Goal: Task Accomplishment & Management: Use online tool/utility

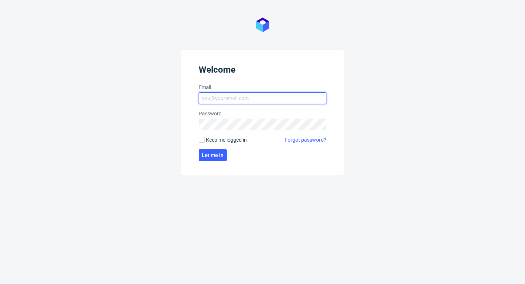
click at [300, 101] on input "Email" at bounding box center [263, 98] width 128 height 12
type input "[EMAIL_ADDRESS][PERSON_NAME][DOMAIN_NAME]"
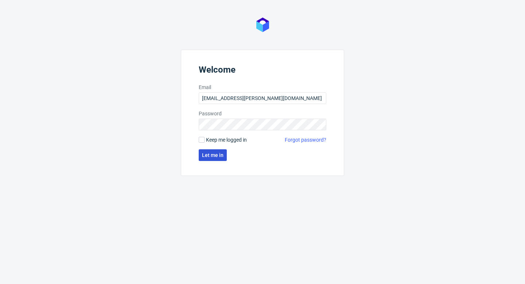
click at [222, 150] on button "Let me in" at bounding box center [213, 155] width 28 height 12
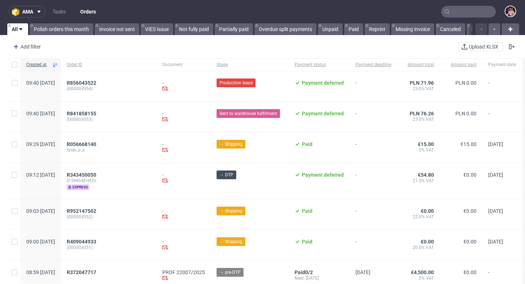
click at [475, 7] on input "text" at bounding box center [468, 12] width 55 height 12
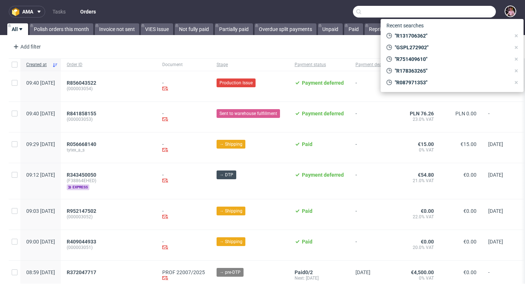
paste input "R547602561"
type input "R547602561"
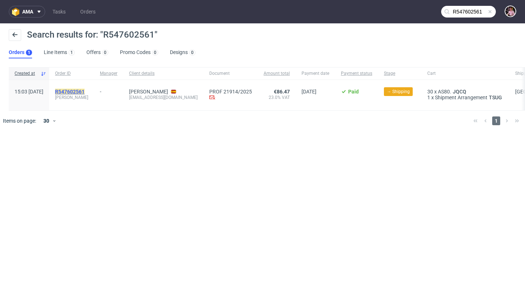
click at [85, 92] on mark "R547602561" at bounding box center [70, 92] width 30 height 6
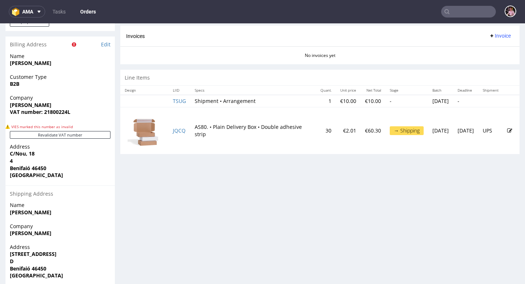
scroll to position [397, 0]
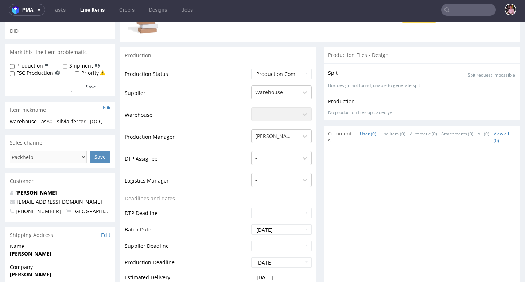
scroll to position [125, 0]
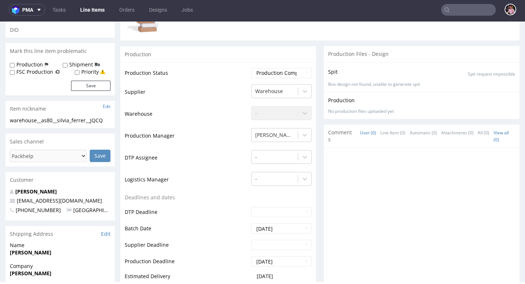
click at [472, 9] on input "text" at bounding box center [468, 10] width 55 height 12
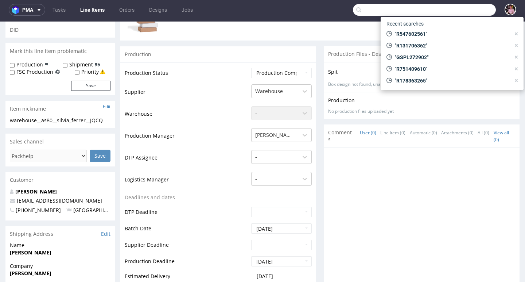
paste input "GSES271508"
type input "GSES271508"
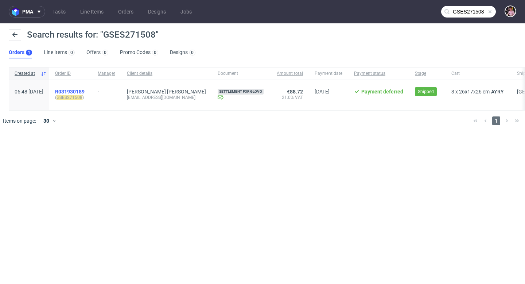
click at [85, 92] on span "R031930189" at bounding box center [70, 92] width 30 height 6
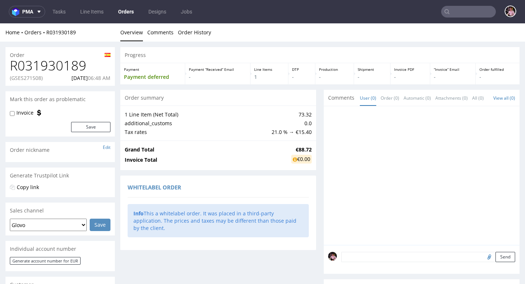
click at [50, 67] on h1 "R031930189" at bounding box center [60, 65] width 101 height 15
copy h1 "R031930189"
click at [476, 13] on input "text" at bounding box center [468, 12] width 55 height 12
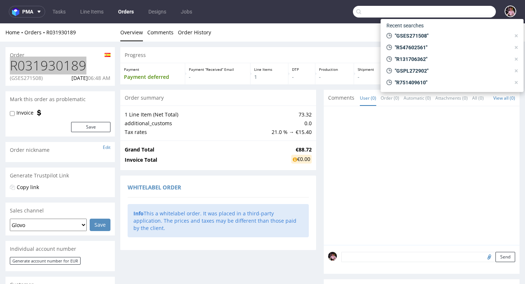
paste input "GSPL272902"
type input "GSPL272902"
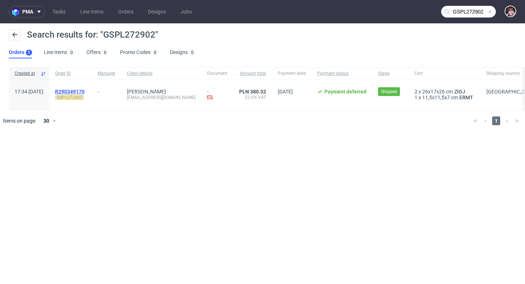
click at [84, 90] on span "R290349170" at bounding box center [70, 92] width 30 height 6
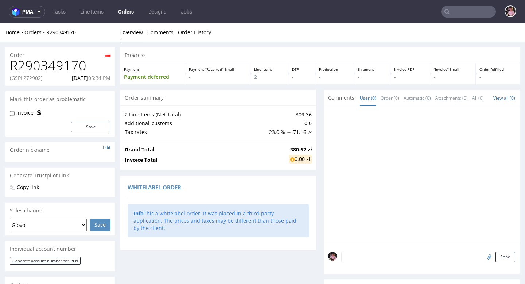
click at [36, 63] on h1 "R290349170" at bounding box center [60, 65] width 101 height 15
copy h1 "R290349170"
click at [474, 11] on input "text" at bounding box center [468, 12] width 55 height 12
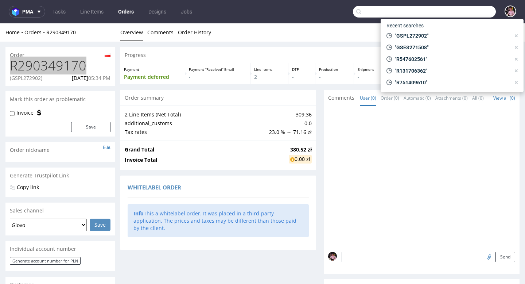
paste input "GSES268419"
type input "GSES268419"
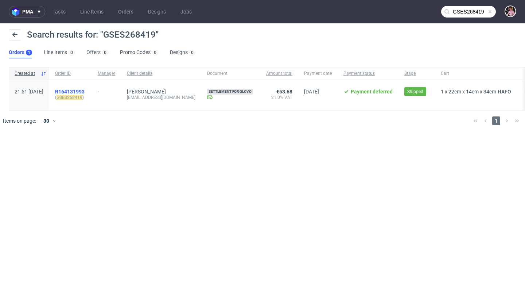
click at [85, 92] on span "R164131993" at bounding box center [70, 92] width 30 height 6
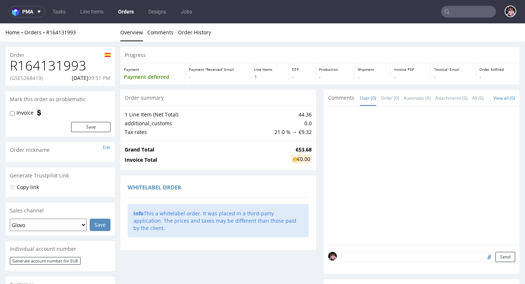
click at [53, 66] on h1 "R164131993" at bounding box center [60, 65] width 101 height 15
copy h1 "R164131993"
click at [32, 79] on p "(GSES268419)" at bounding box center [26, 77] width 33 height 7
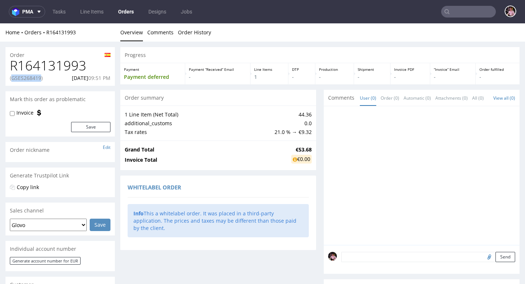
copy p "GSES268419"
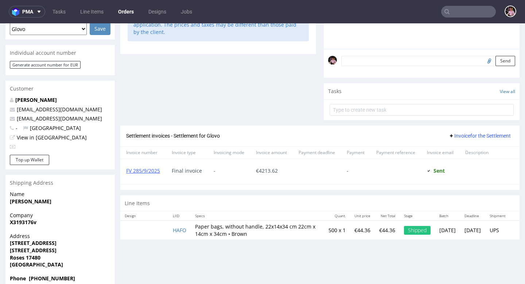
scroll to position [180, 0]
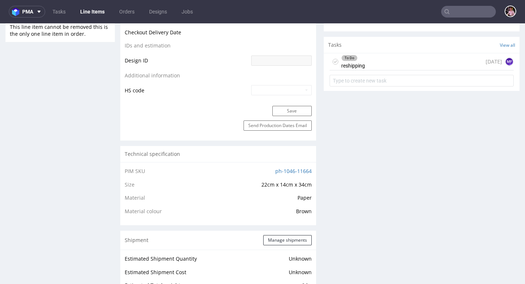
scroll to position [336, 0]
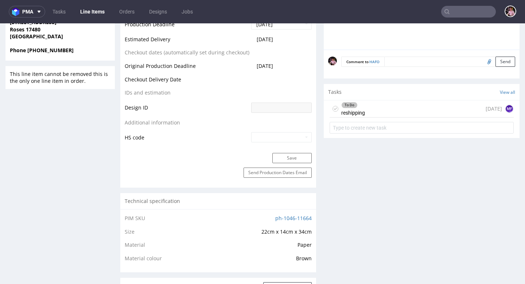
click at [411, 114] on div "To Do reshipping [DATE] MF" at bounding box center [422, 108] width 184 height 17
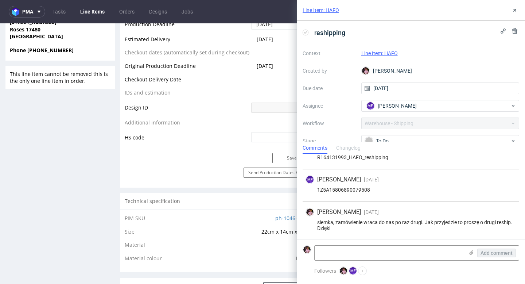
scroll to position [50, 0]
click at [353, 254] on textarea at bounding box center [390, 252] width 150 height 15
paste textarea "Klient potwierdził, że tym razem woli otrzymać zamówienie w autoryzowanym punkc…"
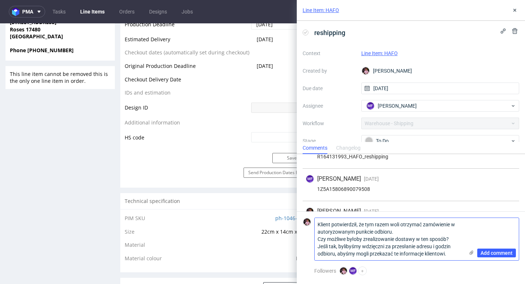
scroll to position [0, 0]
type textarea "Klient potwierdził, że tym razem woli otrzymać zamówienie w autoryzowanym punkc…"
click at [490, 252] on span "Add comment" at bounding box center [497, 252] width 32 height 5
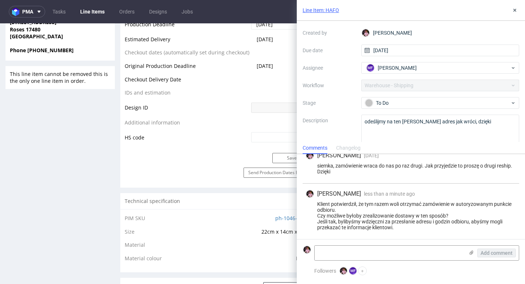
scroll to position [51, 0]
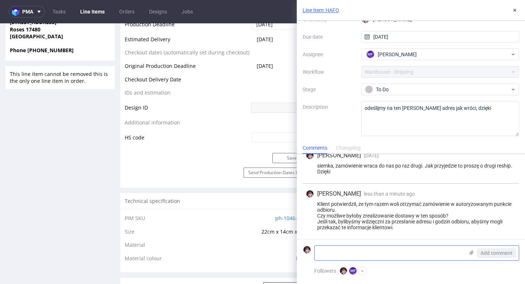
click at [357, 252] on textarea at bounding box center [390, 252] width 150 height 15
paste textarea "[URL][DOMAIN_NAME]"
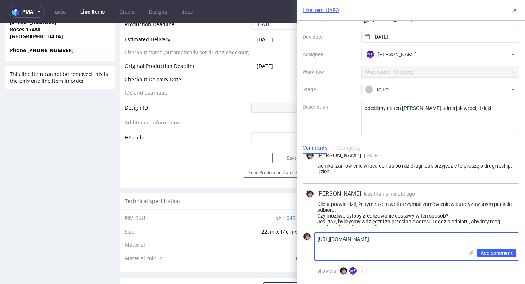
scroll to position [0, 0]
type textarea "[URL][DOMAIN_NAME]"
click at [490, 251] on span "Add comment" at bounding box center [497, 252] width 32 height 5
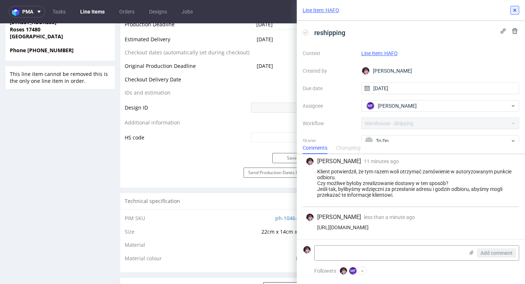
click at [518, 11] on button at bounding box center [515, 10] width 9 height 9
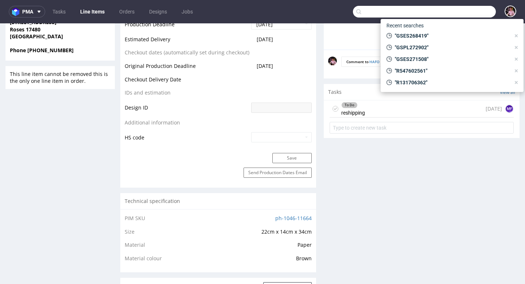
click at [469, 13] on input "text" at bounding box center [424, 12] width 143 height 12
paste input "R696671179"
type input "R696671179"
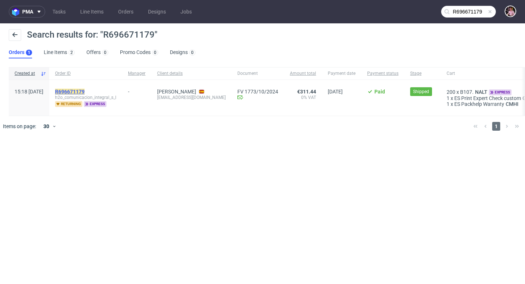
click at [85, 91] on mark "R696671179" at bounding box center [70, 92] width 30 height 6
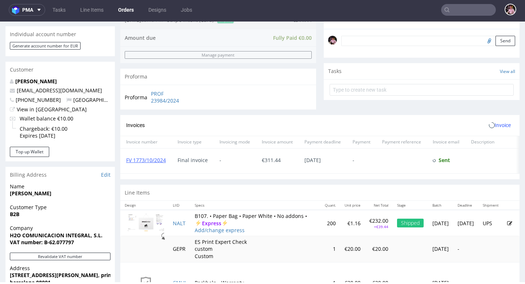
scroll to position [361, 0]
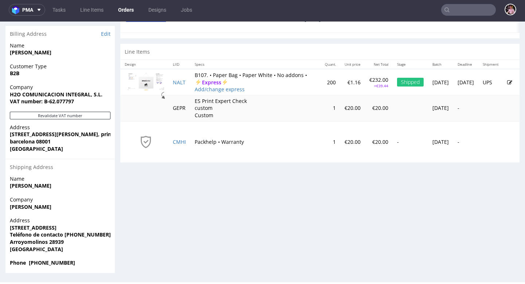
click at [460, 9] on input "text" at bounding box center [468, 10] width 55 height 12
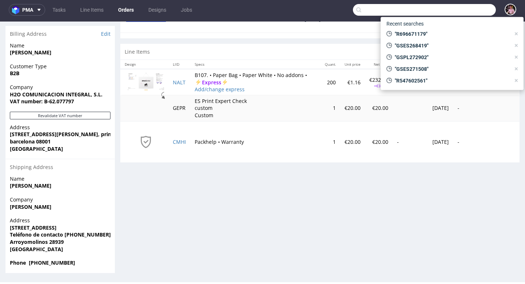
paste input "R349457418"
type input "R349457418"
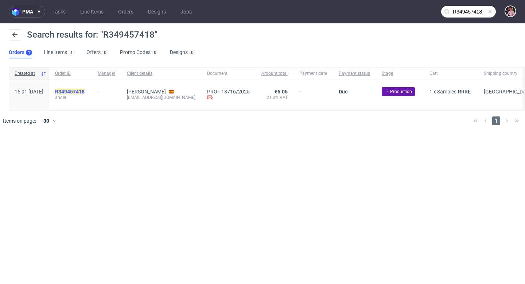
click at [85, 92] on mark "R349457418" at bounding box center [70, 92] width 30 height 6
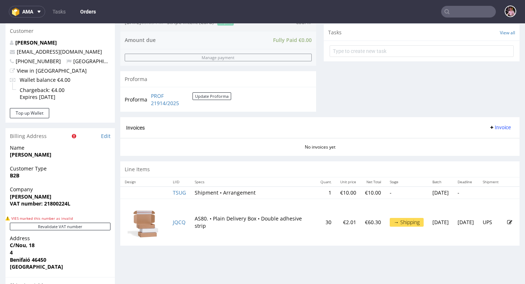
scroll to position [191, 0]
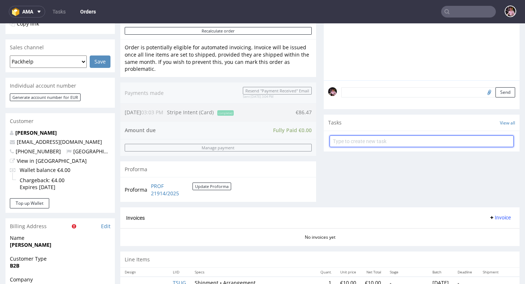
click at [376, 147] on input "text" at bounding box center [422, 141] width 184 height 12
type input "refund"
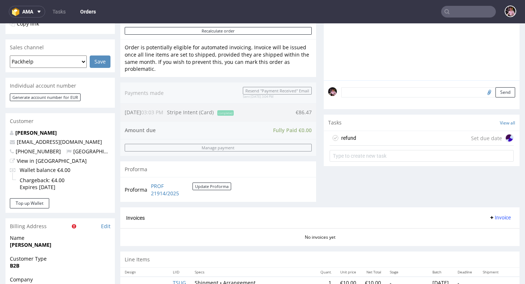
click at [383, 143] on div "refund Set due date" at bounding box center [422, 138] width 184 height 15
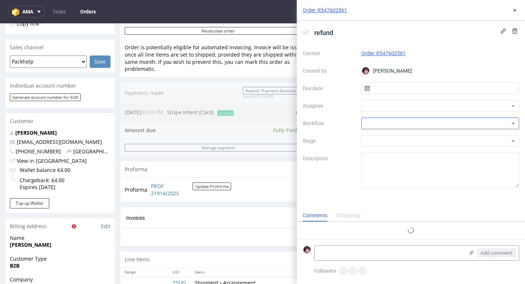
scroll to position [6, 0]
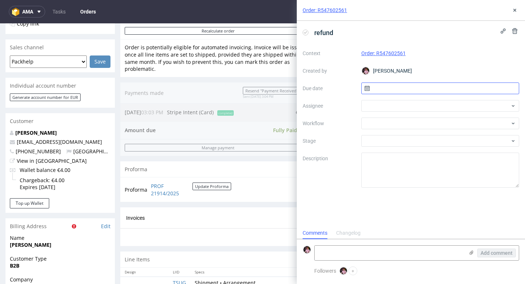
click at [372, 93] on input "text" at bounding box center [440, 88] width 158 height 12
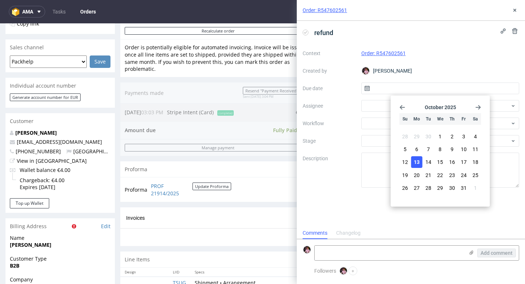
click at [417, 160] on span "13" at bounding box center [417, 161] width 6 height 7
type input "[DATE]"
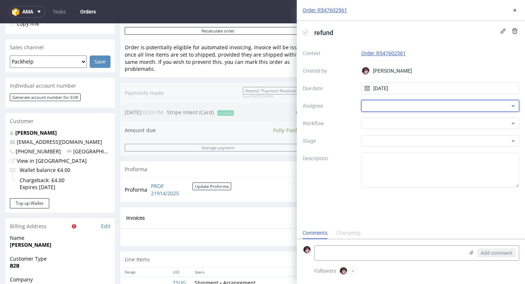
click at [391, 109] on div at bounding box center [440, 106] width 158 height 12
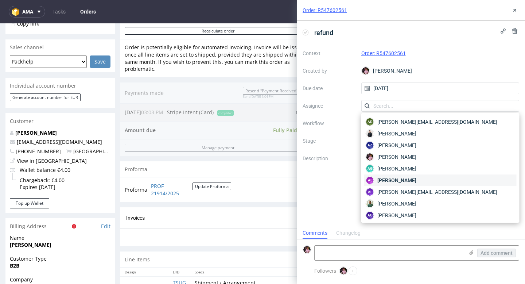
click at [411, 179] on span "Aleksandra Łętowska" at bounding box center [396, 180] width 39 height 7
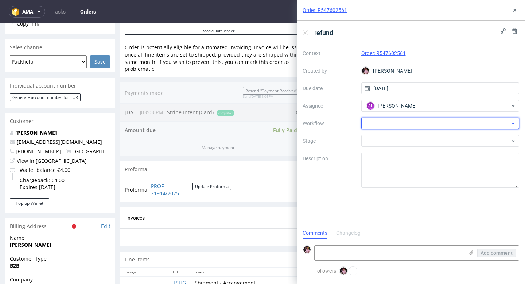
click at [389, 126] on div at bounding box center [440, 123] width 158 height 12
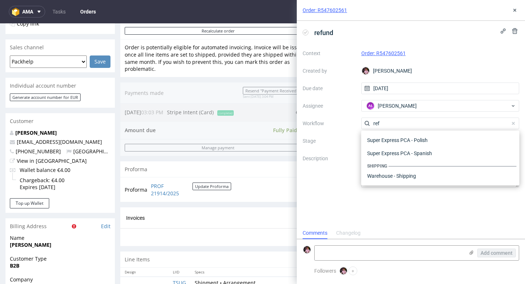
scroll to position [39, 0]
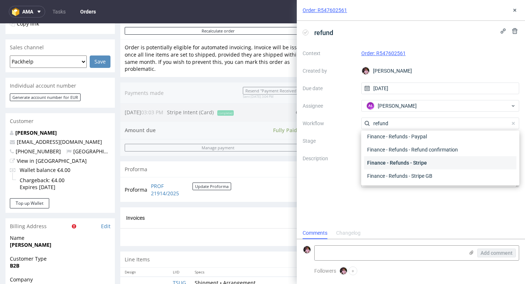
type input "refund"
click at [399, 158] on div "Finance - Refunds - Stripe" at bounding box center [440, 162] width 152 height 13
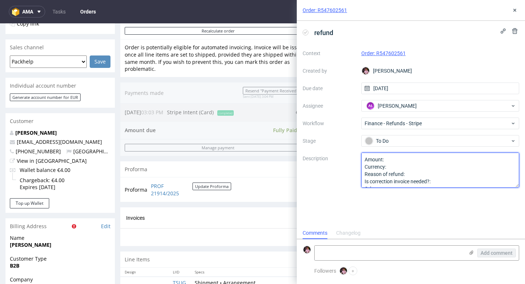
click at [400, 158] on textarea "Amount: Currency: Reason of refund: Is correction invoice needed?: Other:" at bounding box center [440, 169] width 158 height 35
click at [401, 167] on textarea "Amount: Currency: Reason of refund: Is correction invoice needed?: Other:" at bounding box center [440, 169] width 158 height 35
click at [418, 172] on textarea "Amount: Currency: Reason of refund: Is correction invoice needed?: Other:" at bounding box center [440, 169] width 158 height 35
click at [437, 173] on textarea "Amount: Currency: Reason of refund: Is correction invoice needed?: Other:" at bounding box center [440, 169] width 158 height 35
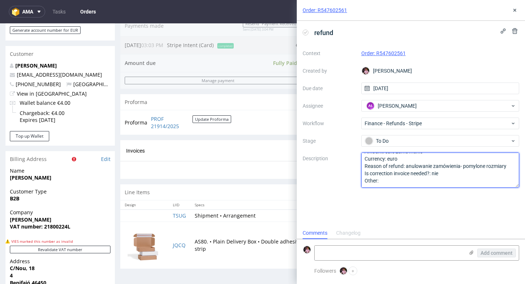
scroll to position [257, 0]
type textarea "Amount: całe zamówienie Currency: euro Reason of refund: anulowanie zamówienia-…"
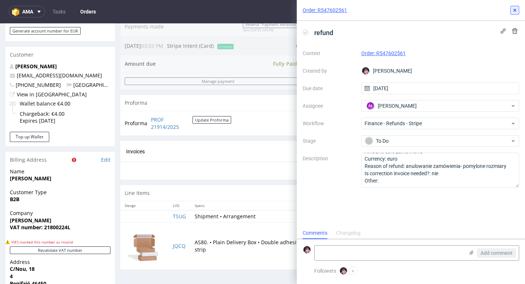
click at [516, 11] on use at bounding box center [514, 10] width 3 height 3
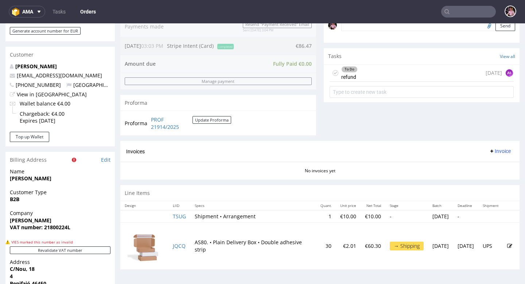
click at [383, 82] on div "To Do refund today AŁ" at bounding box center [422, 73] width 184 height 17
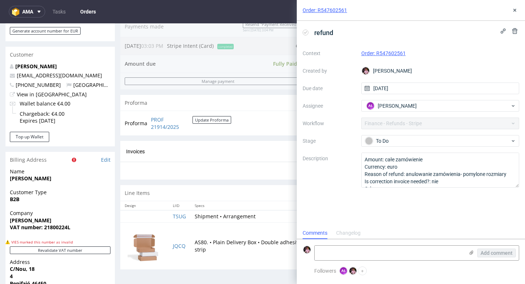
scroll to position [6, 0]
